Goal: Navigation & Orientation: Find specific page/section

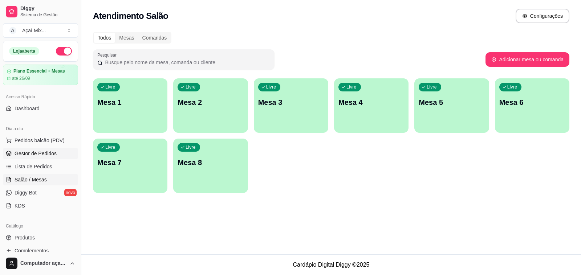
click at [26, 157] on span "Gestor de Pedidos" at bounding box center [36, 153] width 42 height 7
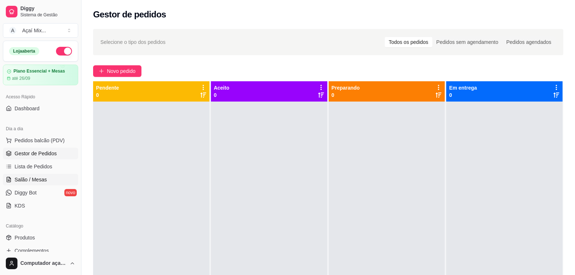
drag, startPoint x: 27, startPoint y: 190, endPoint x: 27, endPoint y: 185, distance: 5.1
click at [27, 190] on span "Diggy Bot" at bounding box center [26, 192] width 22 height 7
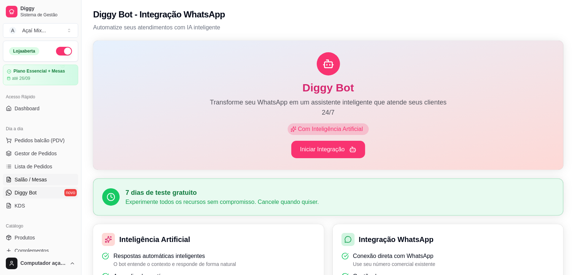
click at [27, 182] on span "Salão / Mesas" at bounding box center [31, 179] width 32 height 7
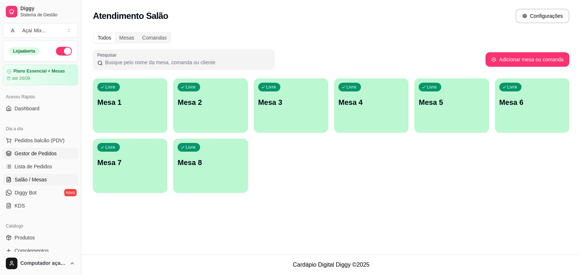
click at [25, 154] on span "Gestor de Pedidos" at bounding box center [36, 153] width 42 height 7
